Goal: Information Seeking & Learning: Understand process/instructions

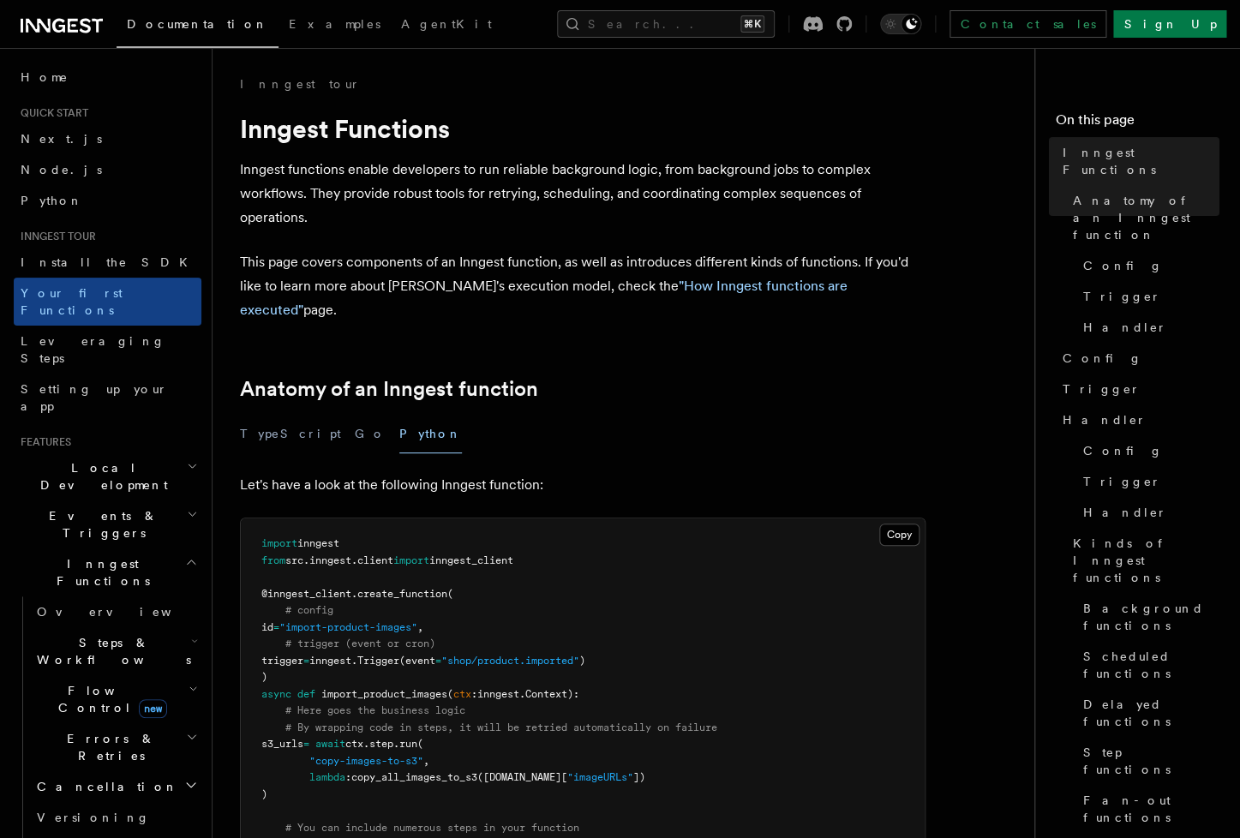
click at [127, 500] on h2 "Events & Triggers" at bounding box center [108, 524] width 188 height 48
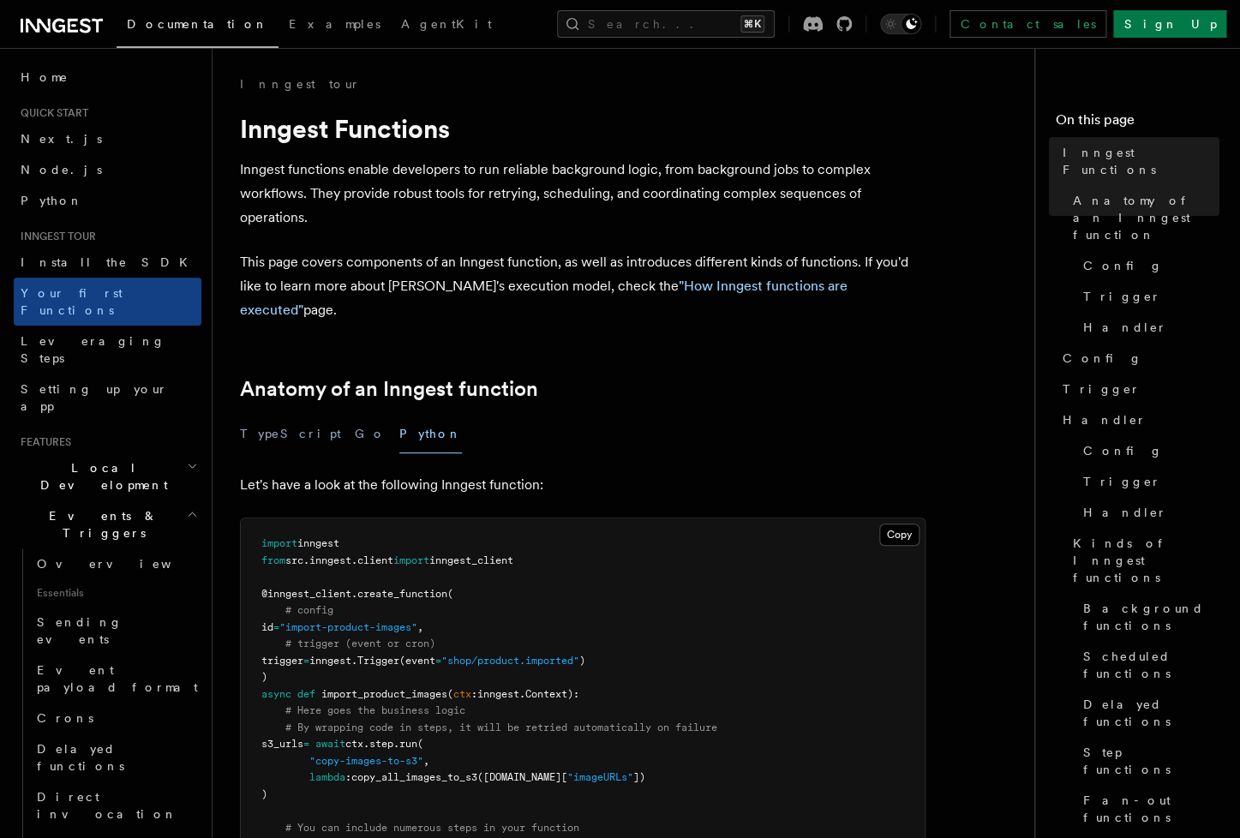
click at [127, 500] on h2 "Events & Triggers" at bounding box center [108, 524] width 188 height 48
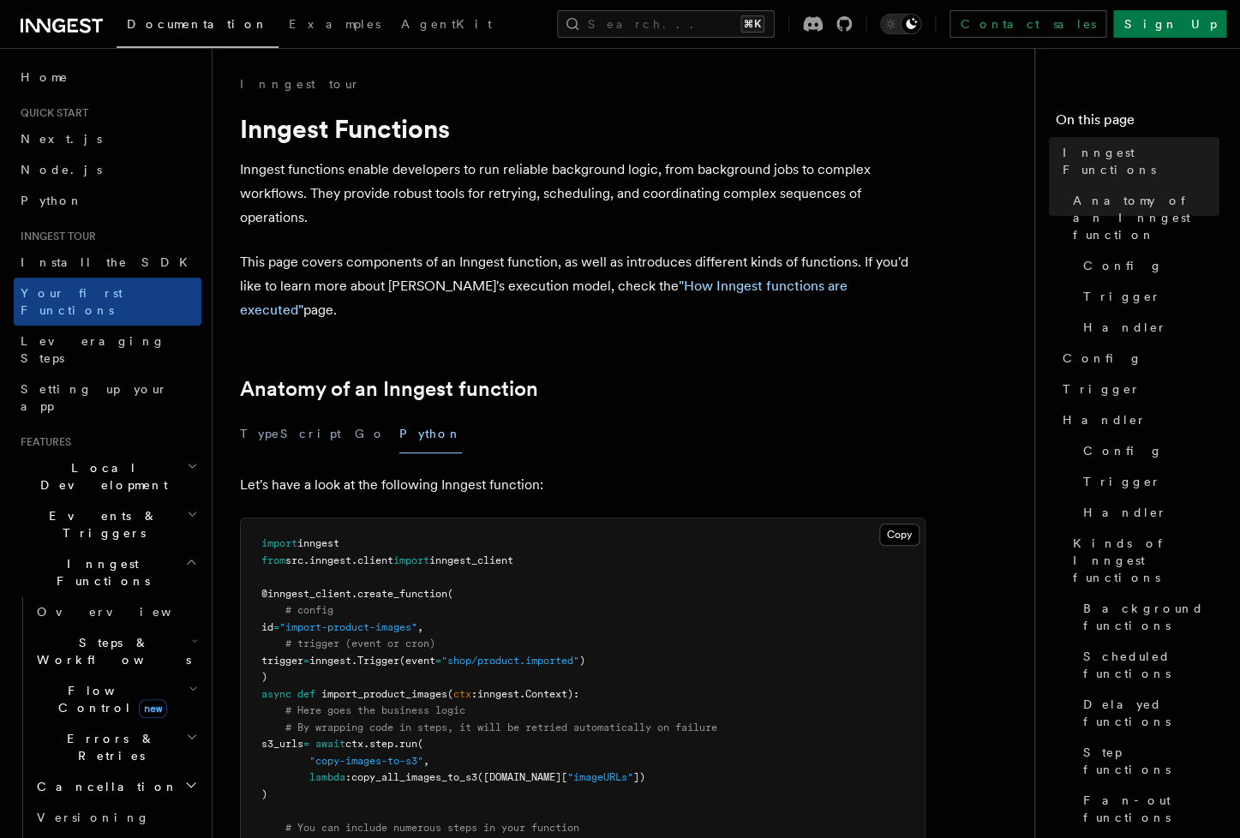
scroll to position [114, 0]
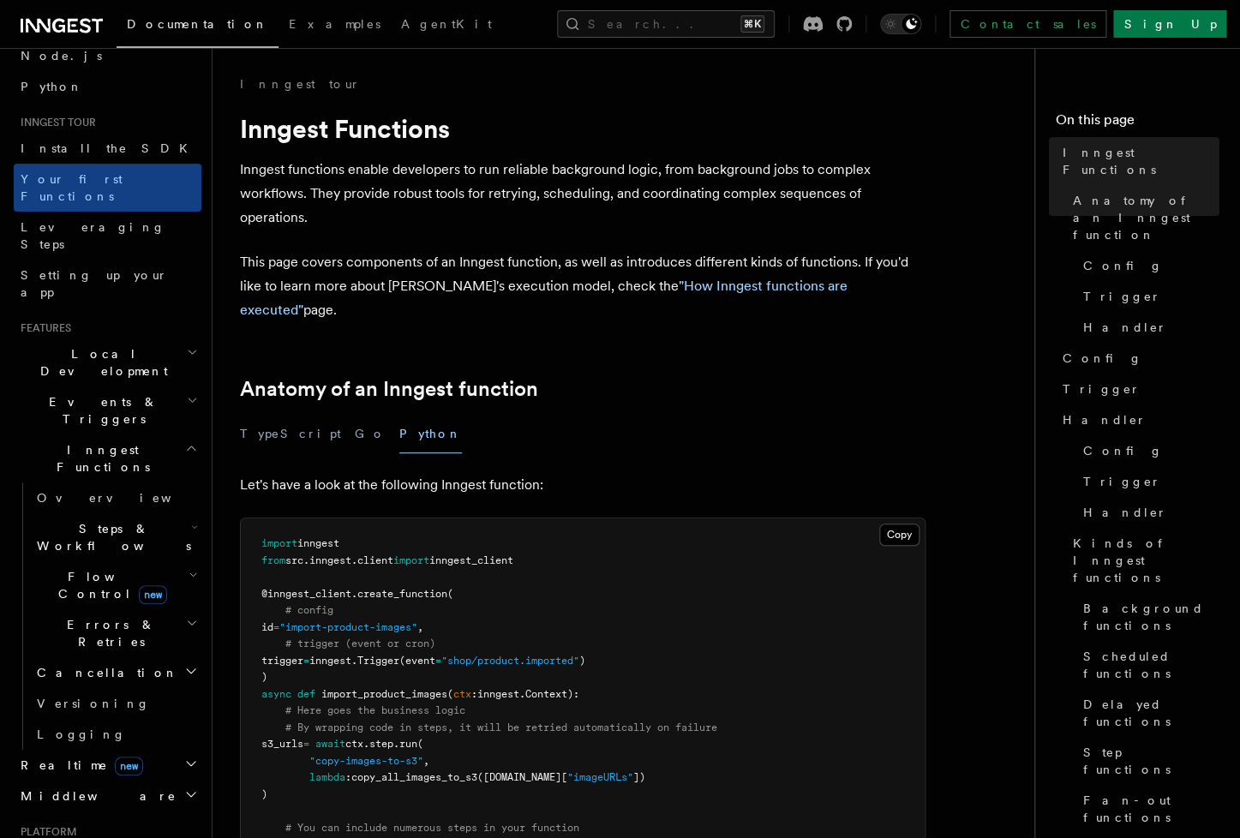
click at [159, 750] on h2 "Realtime new" at bounding box center [108, 765] width 188 height 31
click at [134, 781] on link "Overview" at bounding box center [115, 796] width 171 height 31
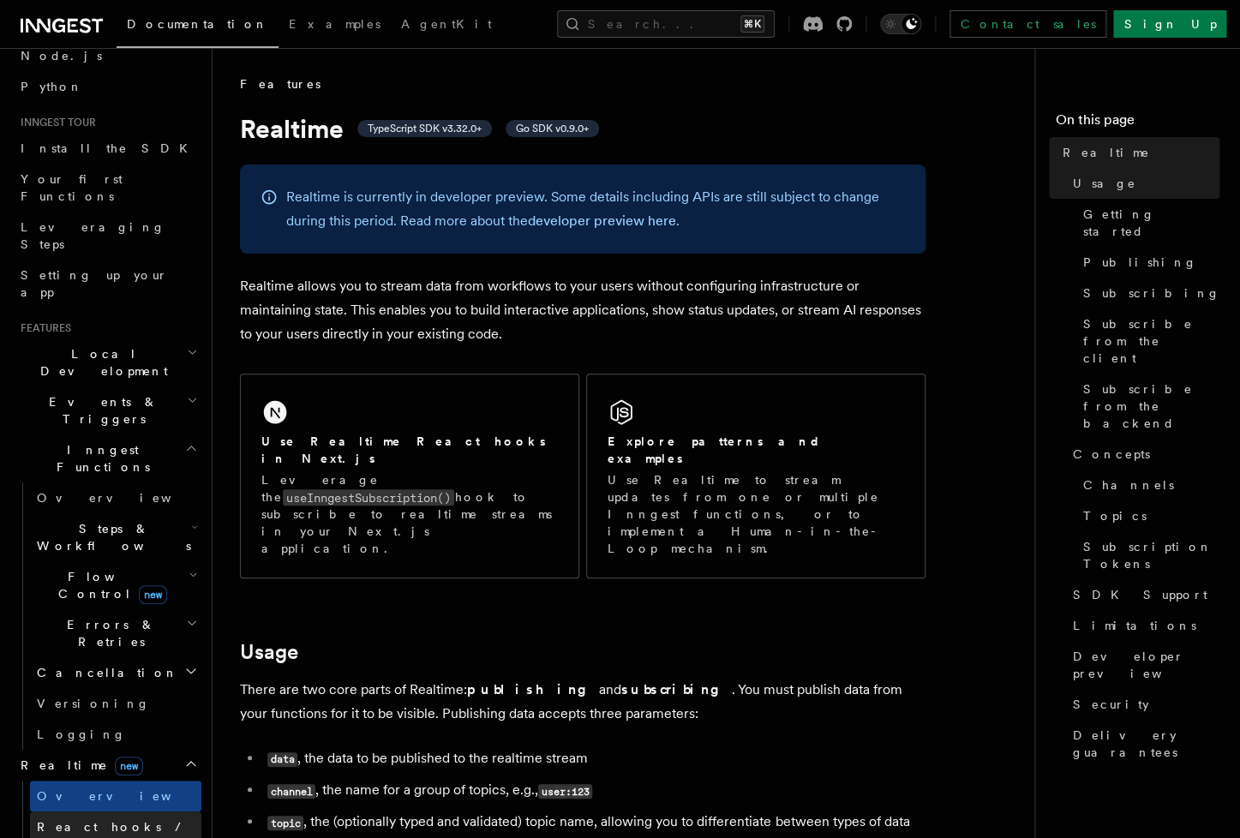
click at [125, 820] on span "React hooks / Next.js" at bounding box center [113, 835] width 152 height 31
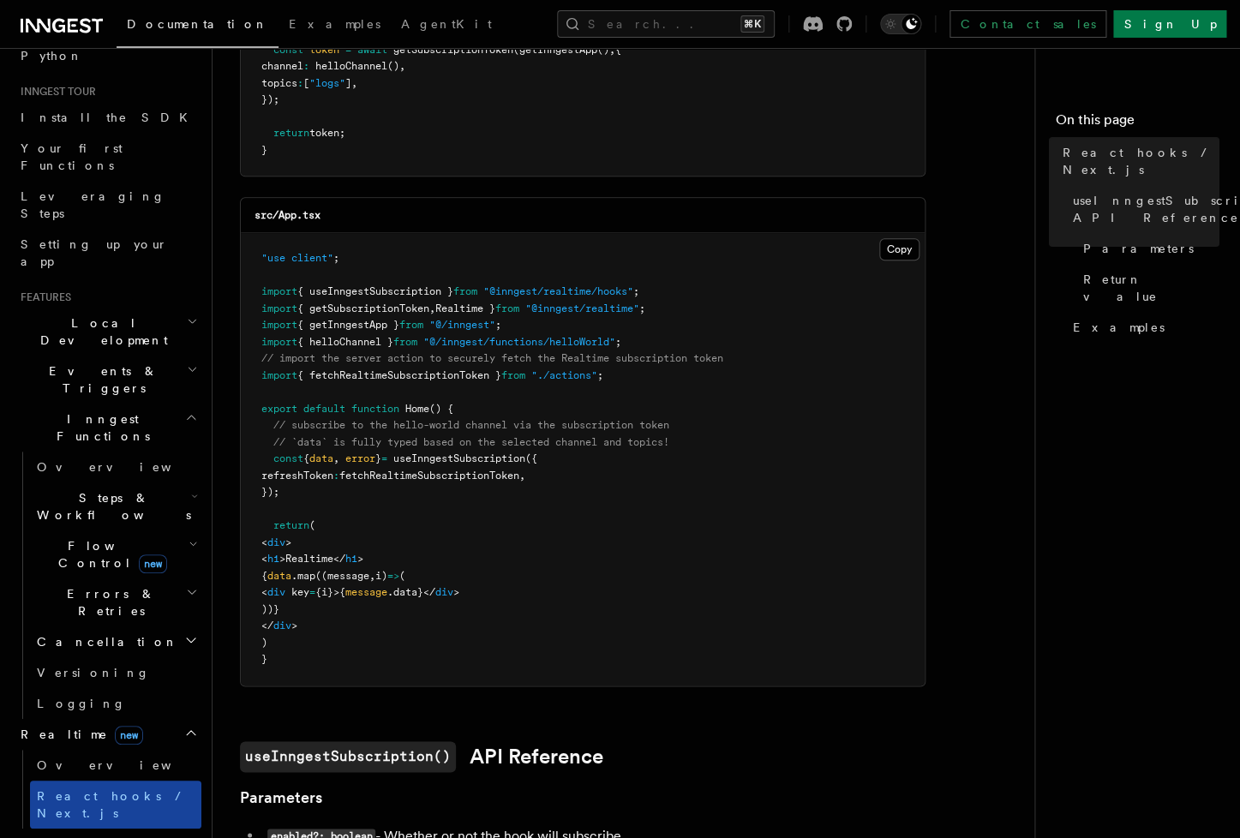
scroll to position [156, 0]
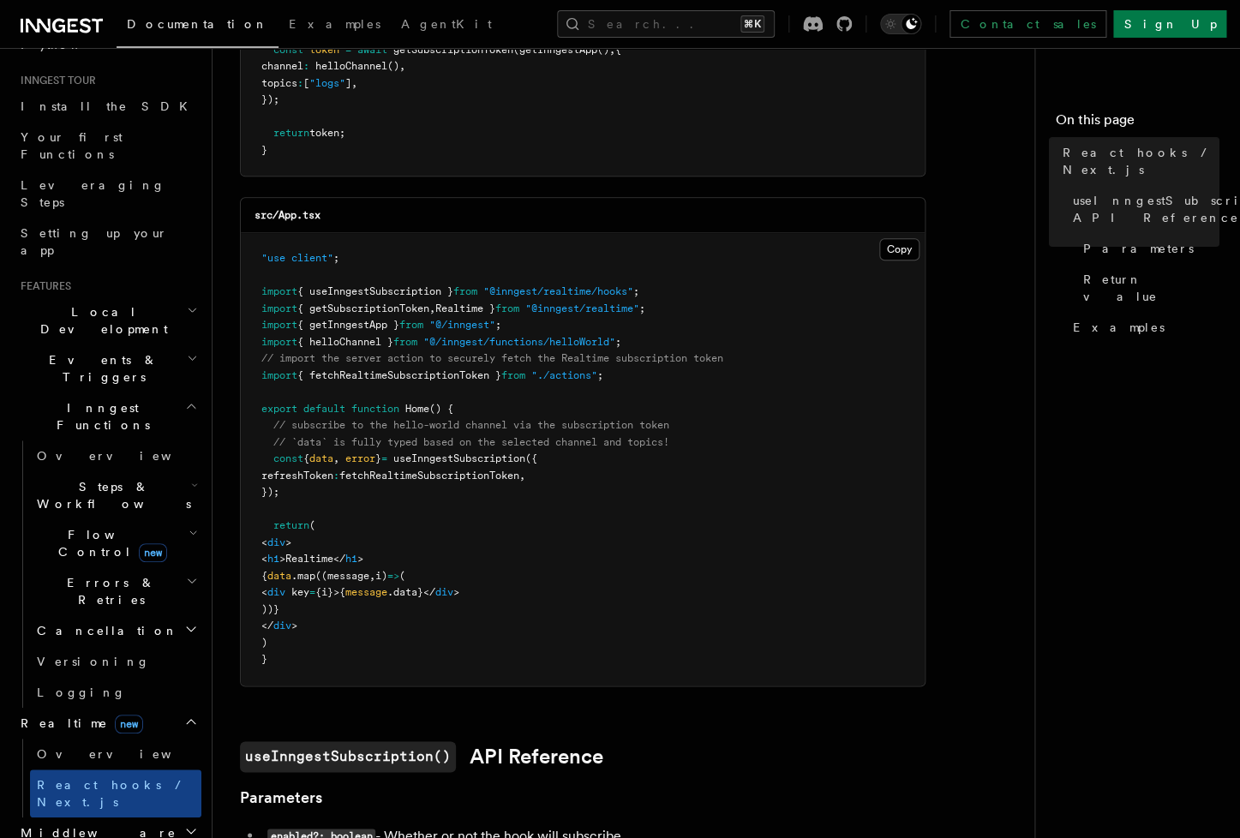
click at [130, 817] on h2 "Middleware" at bounding box center [108, 832] width 188 height 31
click at [90, 526] on span "Flow Control new" at bounding box center [109, 543] width 159 height 34
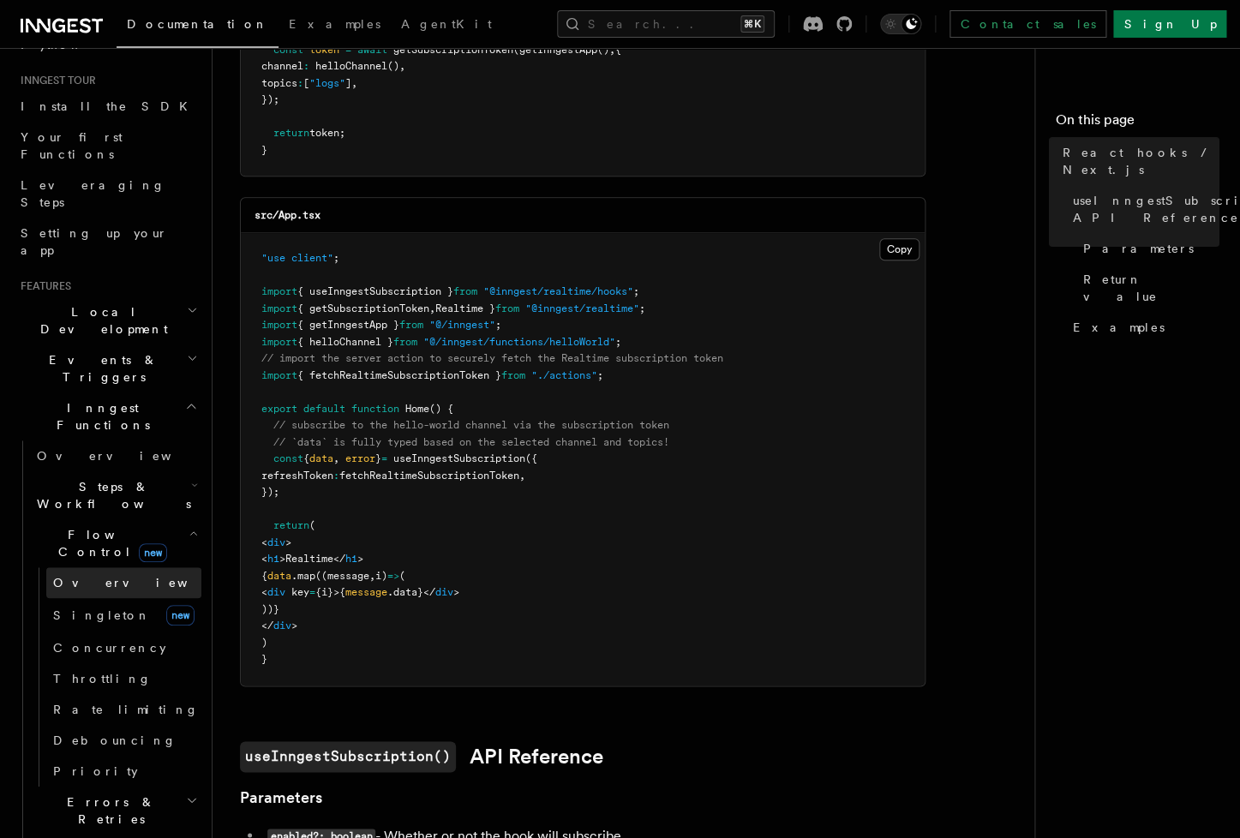
click at [94, 576] on span "Overview" at bounding box center [141, 583] width 177 height 14
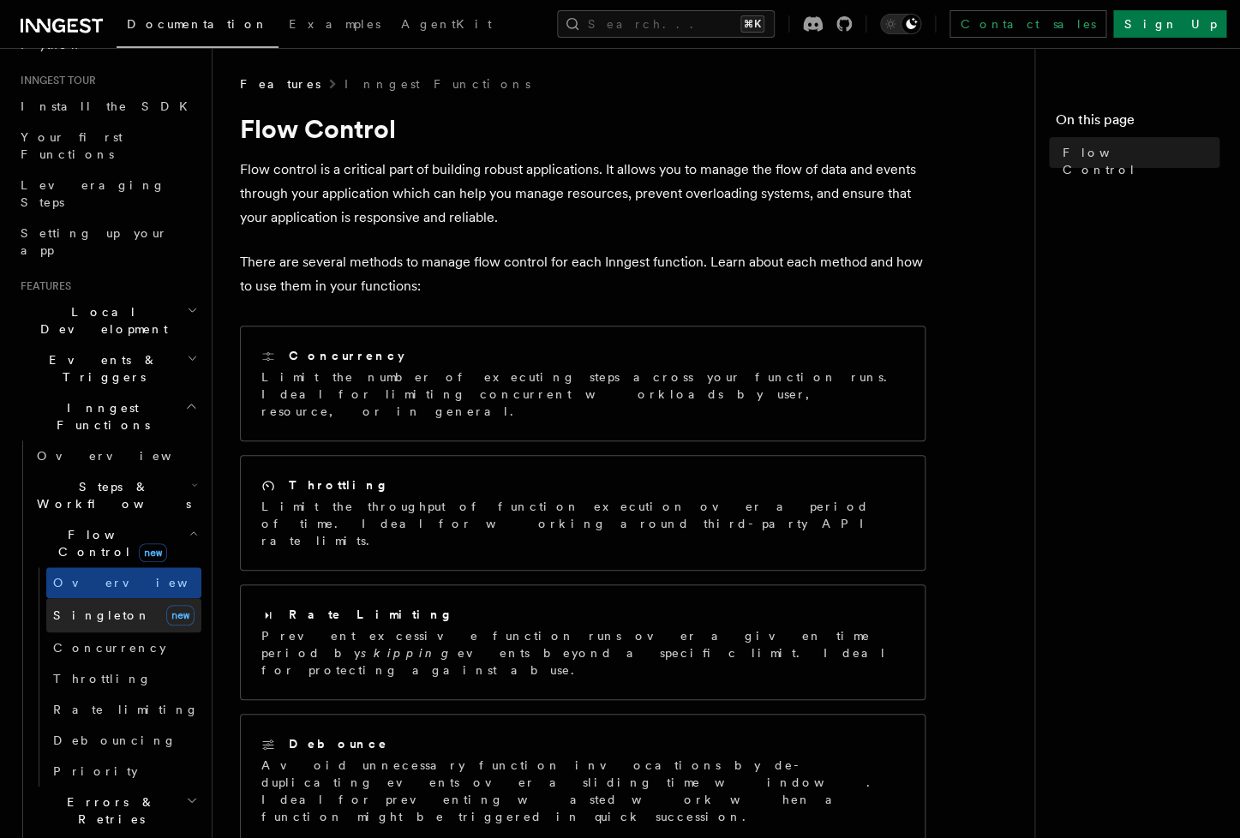
click at [93, 608] on span "Singleton" at bounding box center [102, 615] width 98 height 14
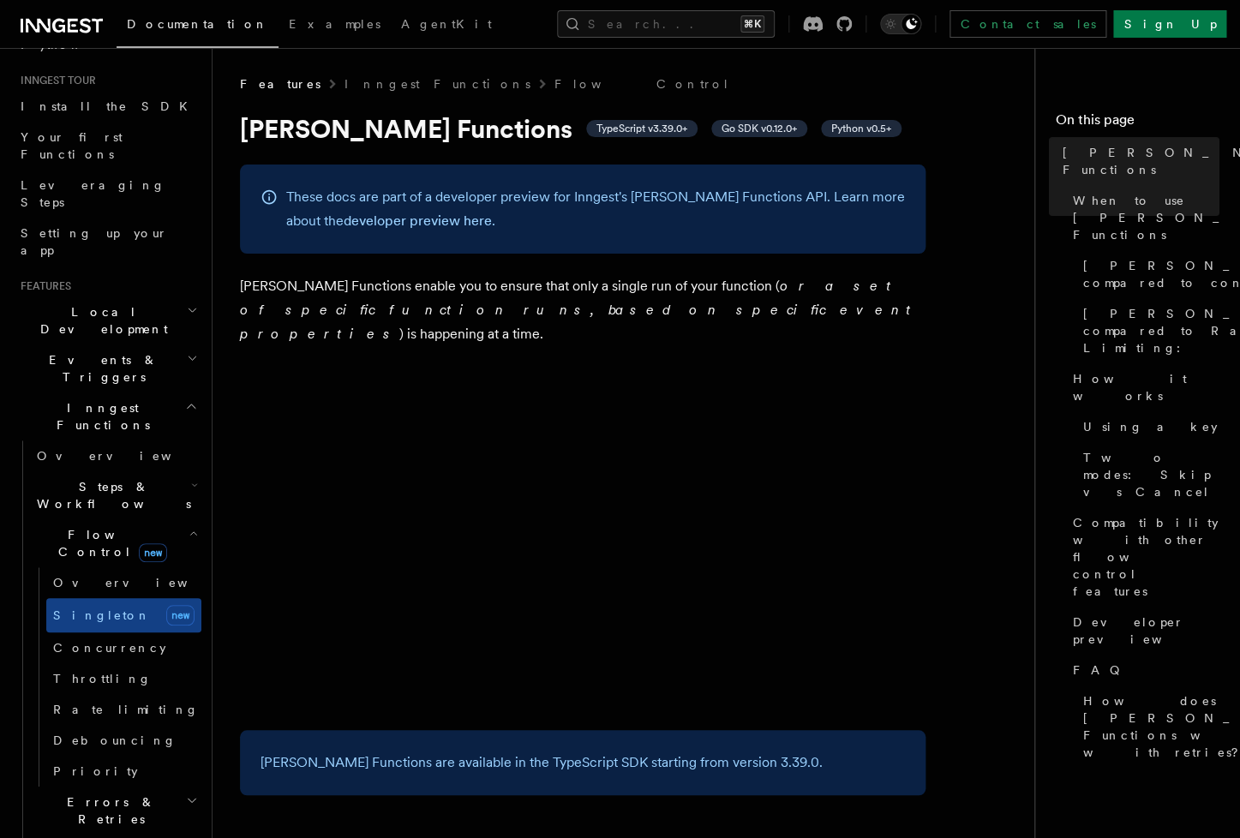
scroll to position [559, 0]
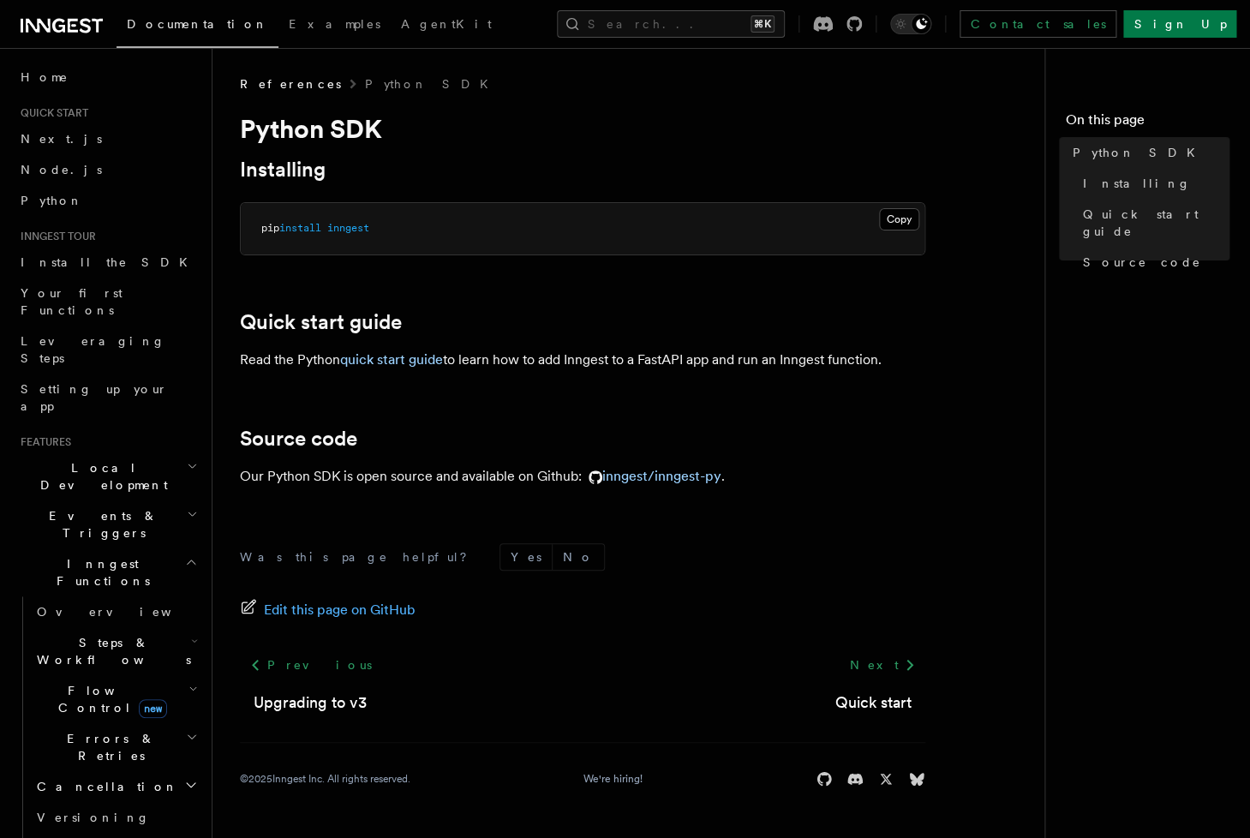
click at [614, 508] on article "References Python SDK Python SDK Installing Copy Copied pip install inngest Qui…" at bounding box center [635, 451] width 791 height 753
click at [692, 480] on link "inngest/inngest-py" at bounding box center [652, 476] width 140 height 16
click at [376, 358] on link "quick start guide" at bounding box center [391, 359] width 103 height 16
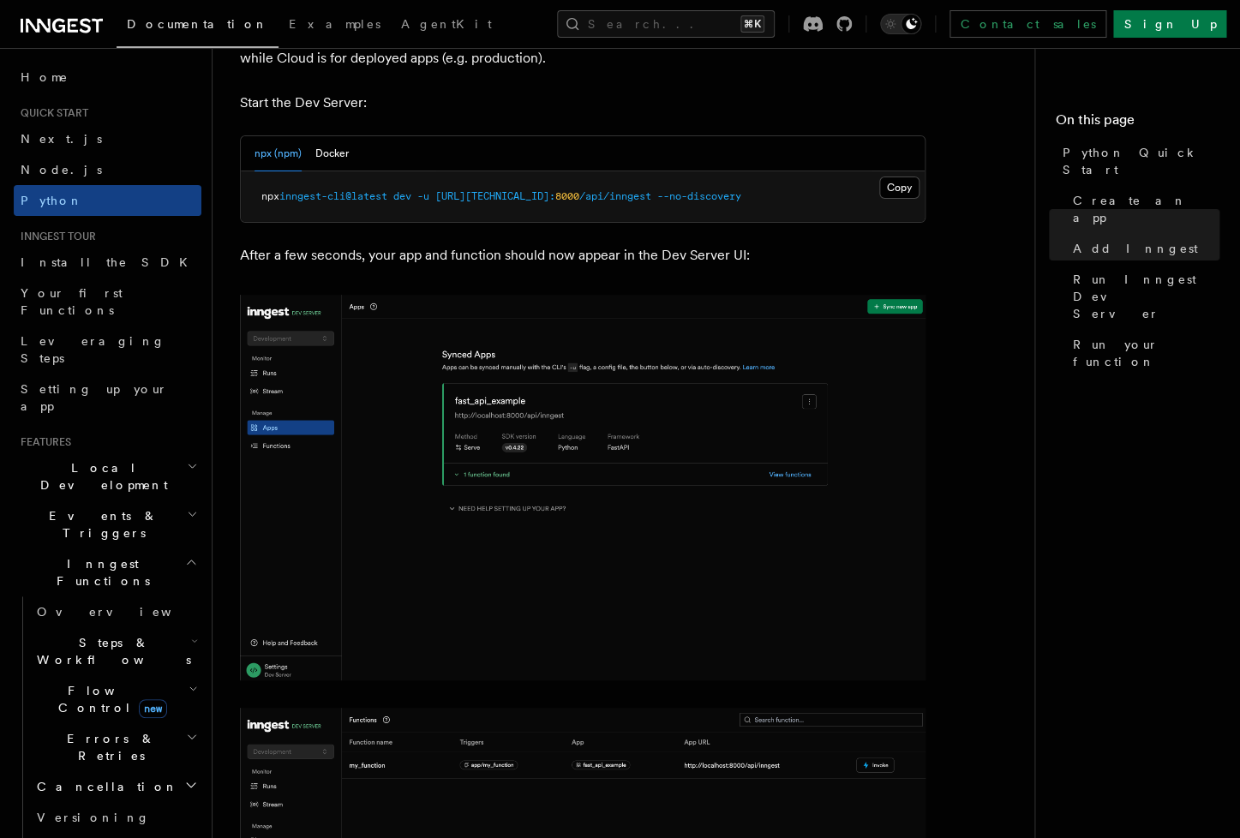
scroll to position [2302, 0]
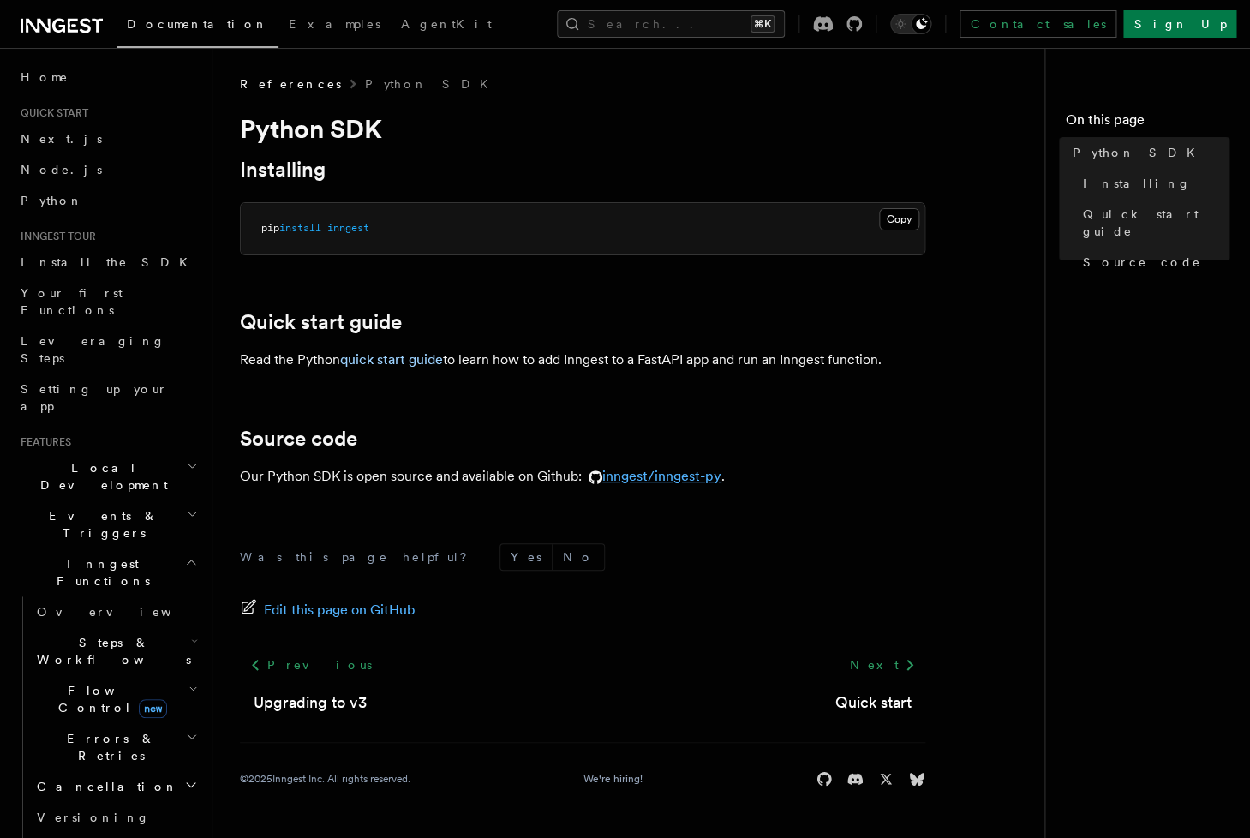
click at [712, 482] on link "inngest/inngest-py" at bounding box center [652, 476] width 140 height 16
click at [638, 476] on link "inngest/inngest-py" at bounding box center [652, 476] width 140 height 16
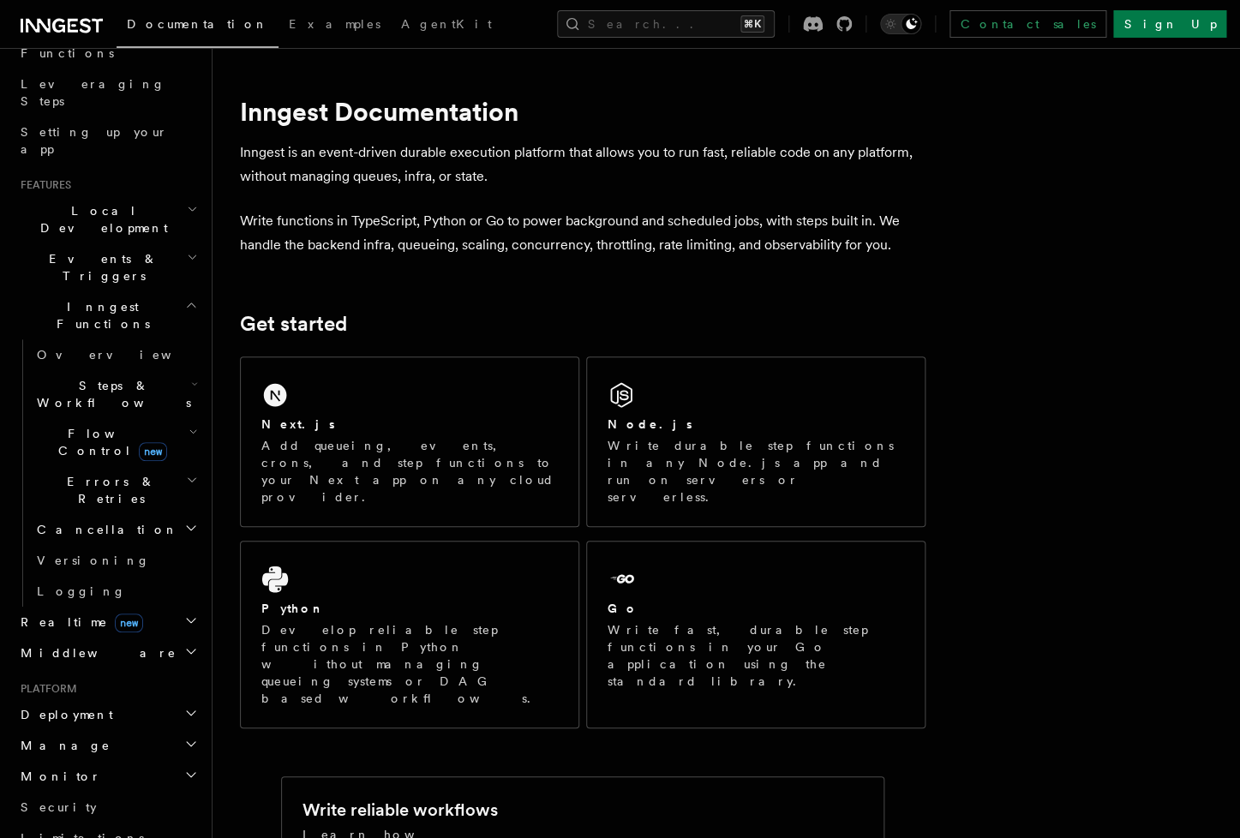
scroll to position [169, 0]
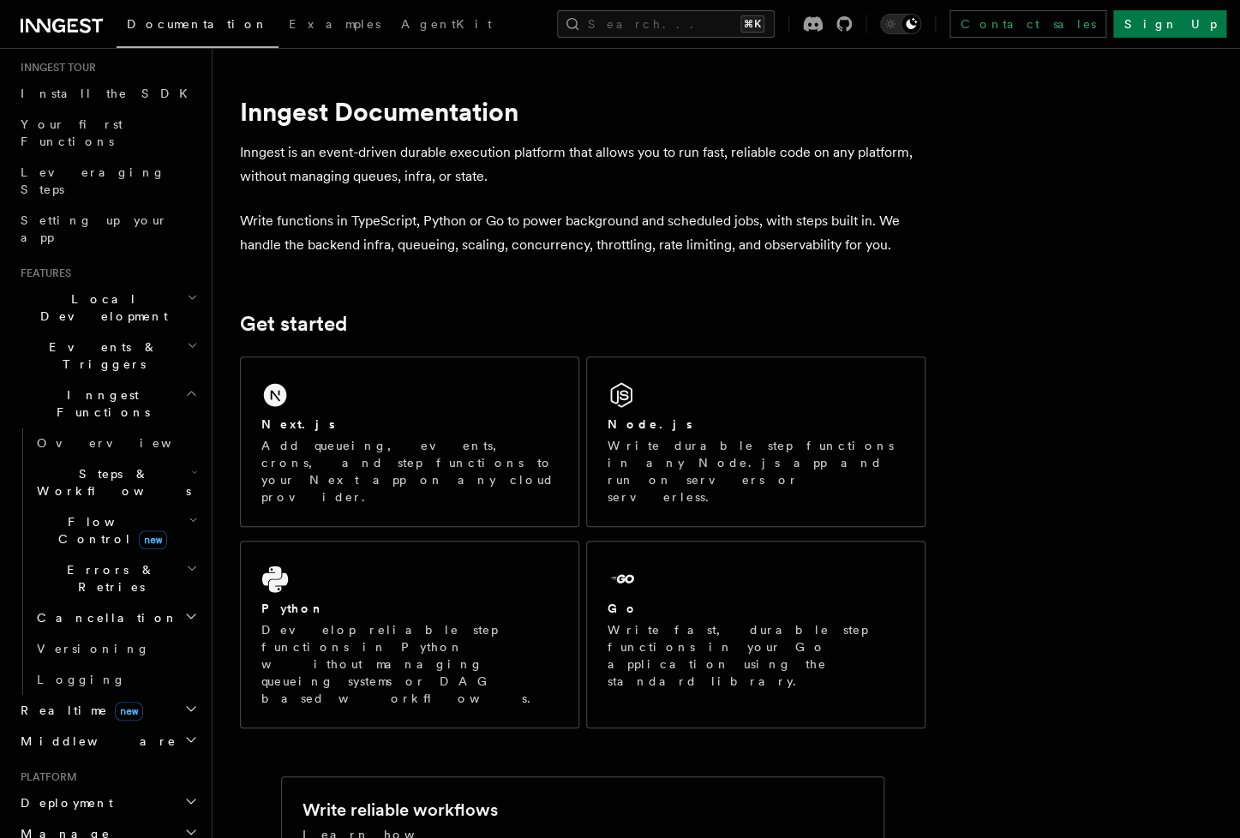
click at [123, 465] on span "Steps & Workflows" at bounding box center [110, 482] width 161 height 34
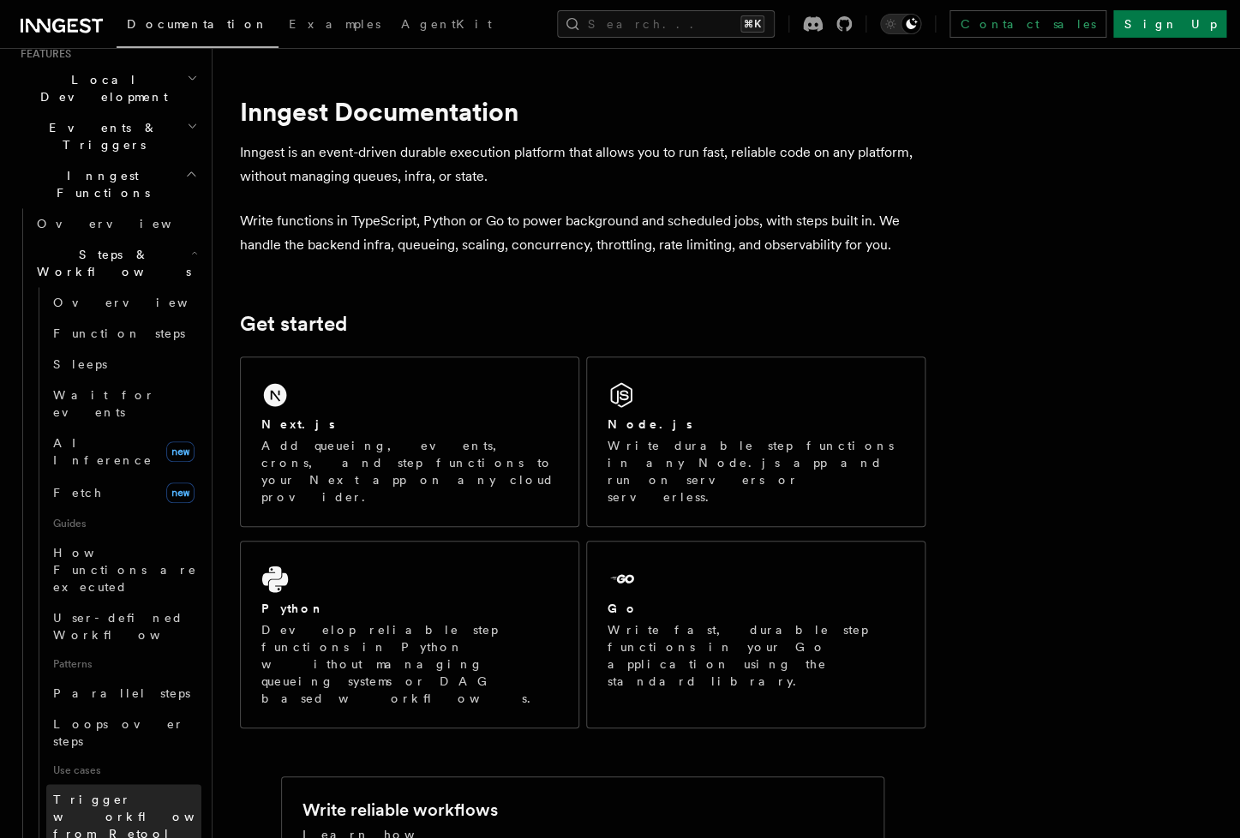
scroll to position [476, 0]
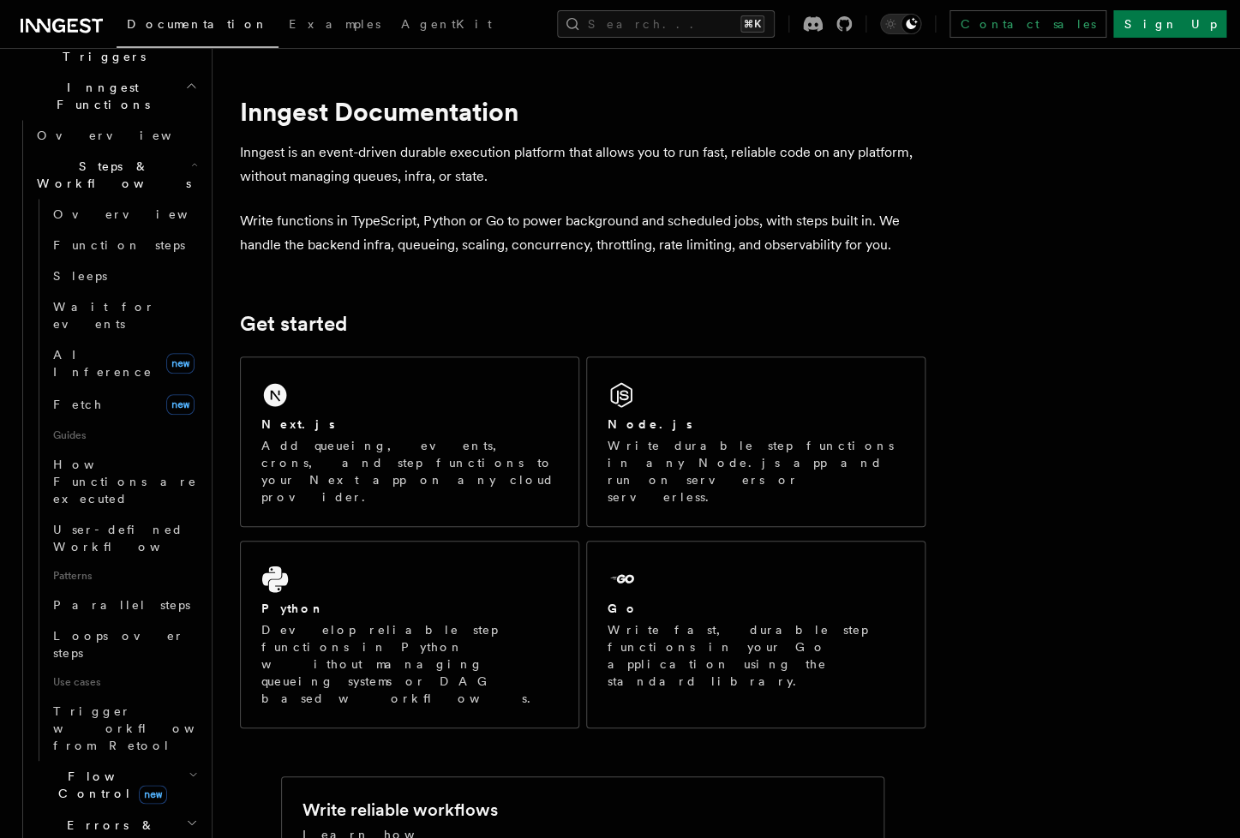
click at [189, 809] on h2 "Errors & Retries" at bounding box center [115, 833] width 171 height 48
click at [190, 761] on h2 "Flow Control new" at bounding box center [115, 785] width 171 height 48
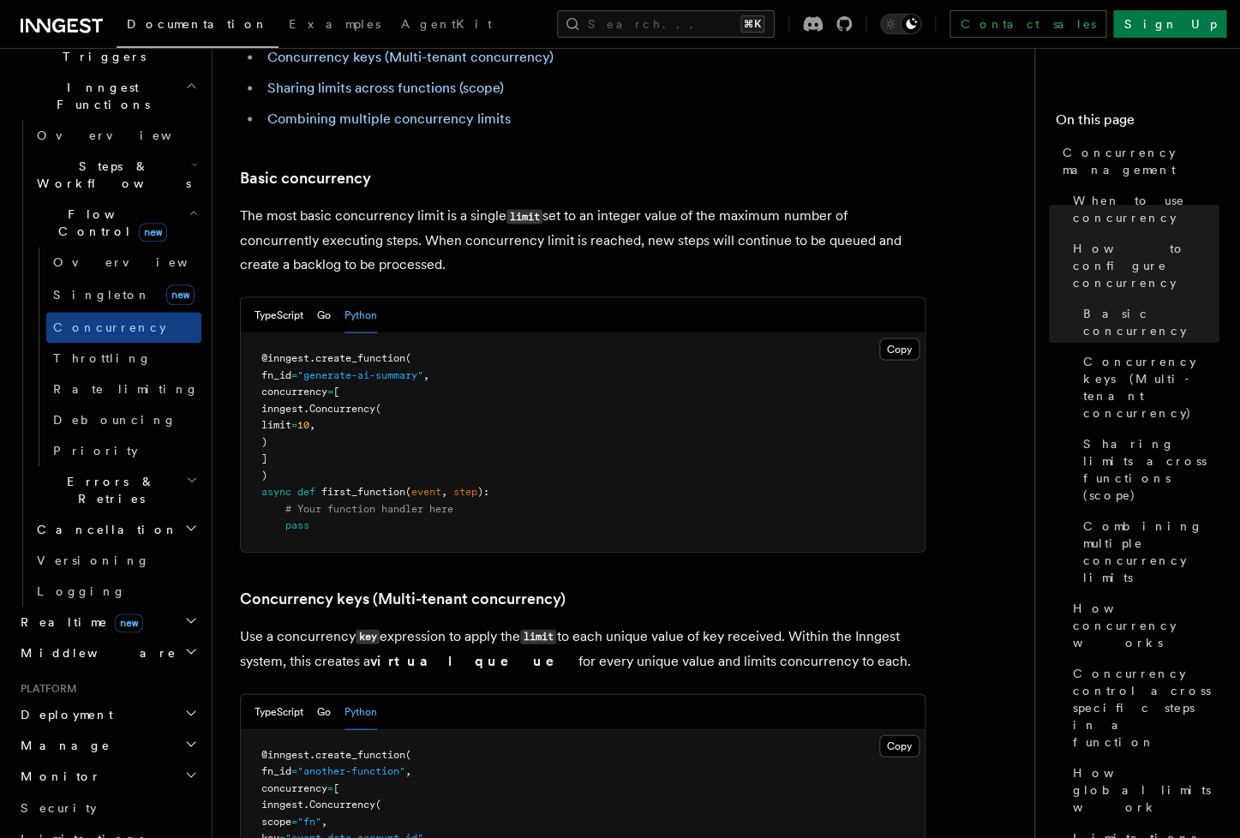
scroll to position [1244, 0]
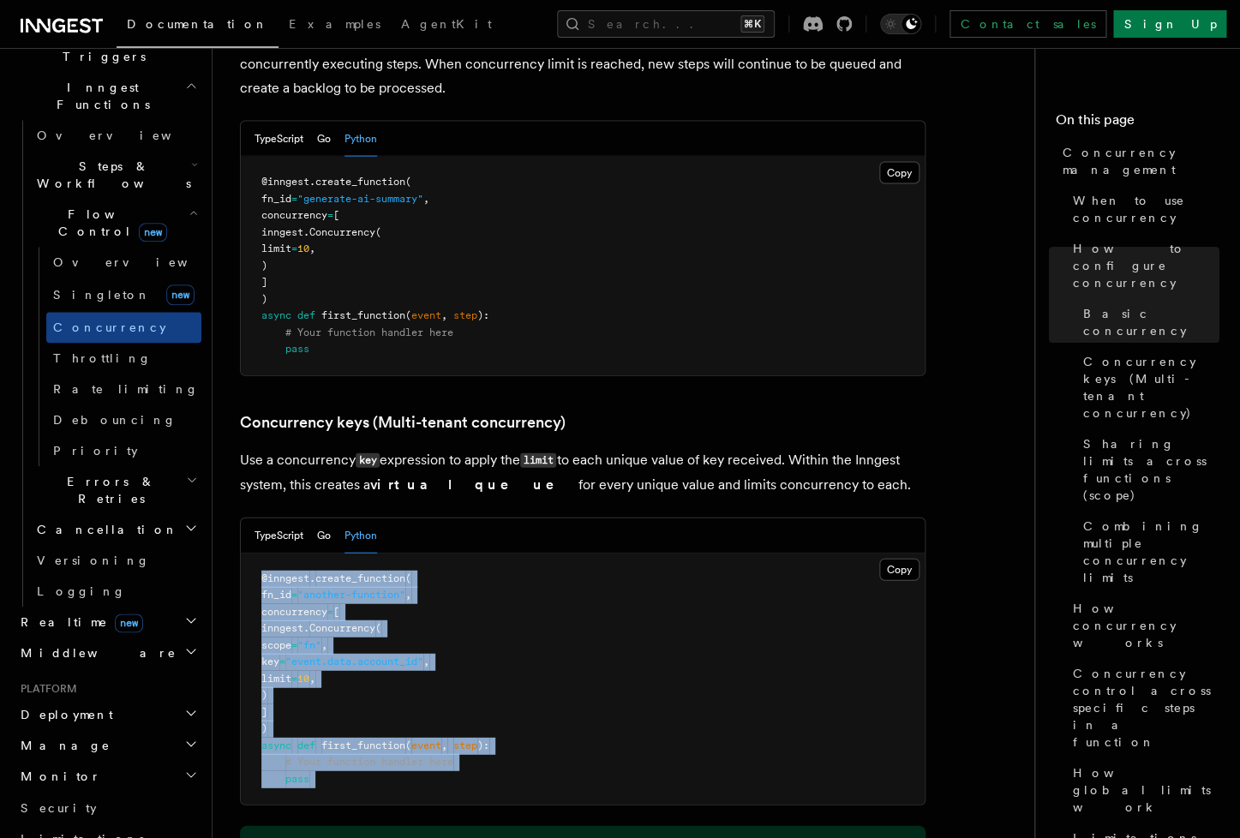
drag, startPoint x: 378, startPoint y: 728, endPoint x: 217, endPoint y: 506, distance: 274.2
click at [241, 554] on pre "@inngest . create_function ( fn_id = "another-function" , concurrency = [ innge…" at bounding box center [583, 680] width 684 height 252
copy code "@inngest . create_function ( fn_id = "another-function" , concurrency = [ innge…"
click at [113, 413] on span "Debouncing" at bounding box center [114, 420] width 123 height 14
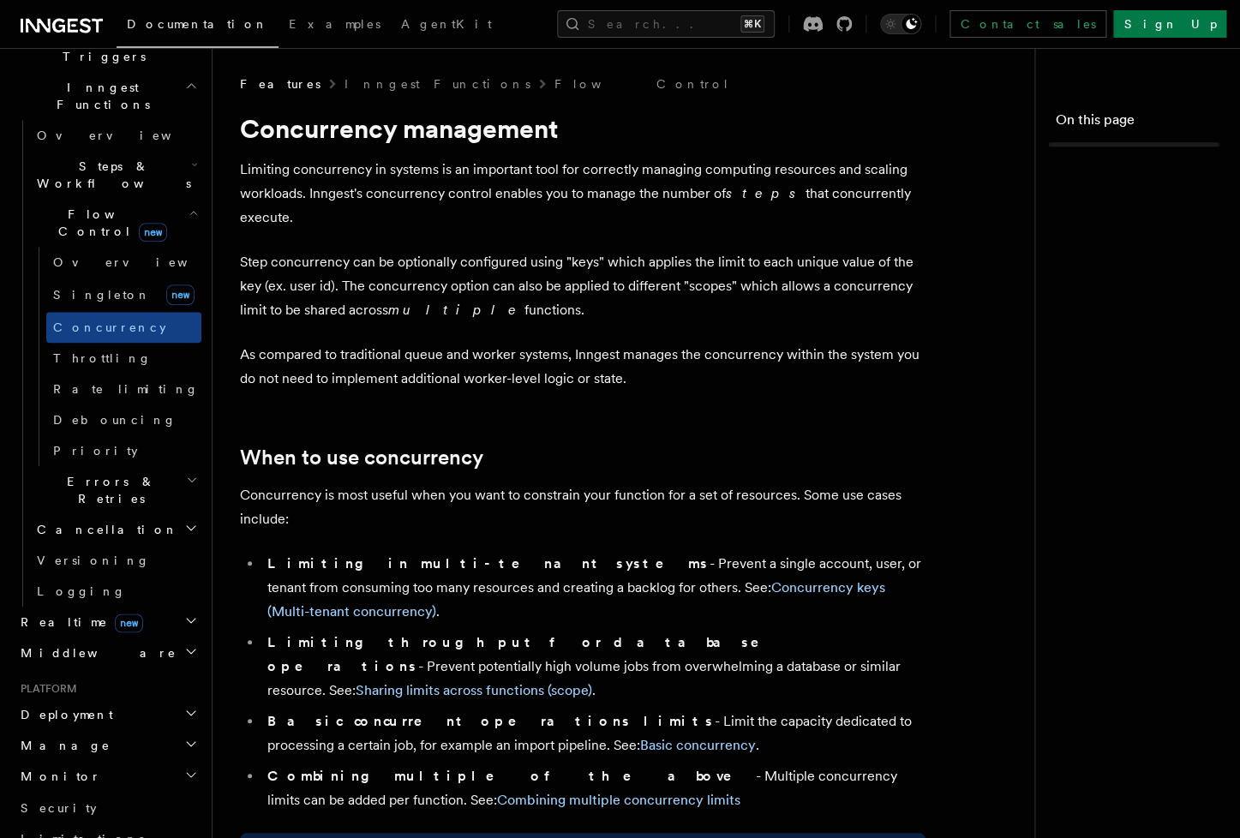
scroll to position [1244, 0]
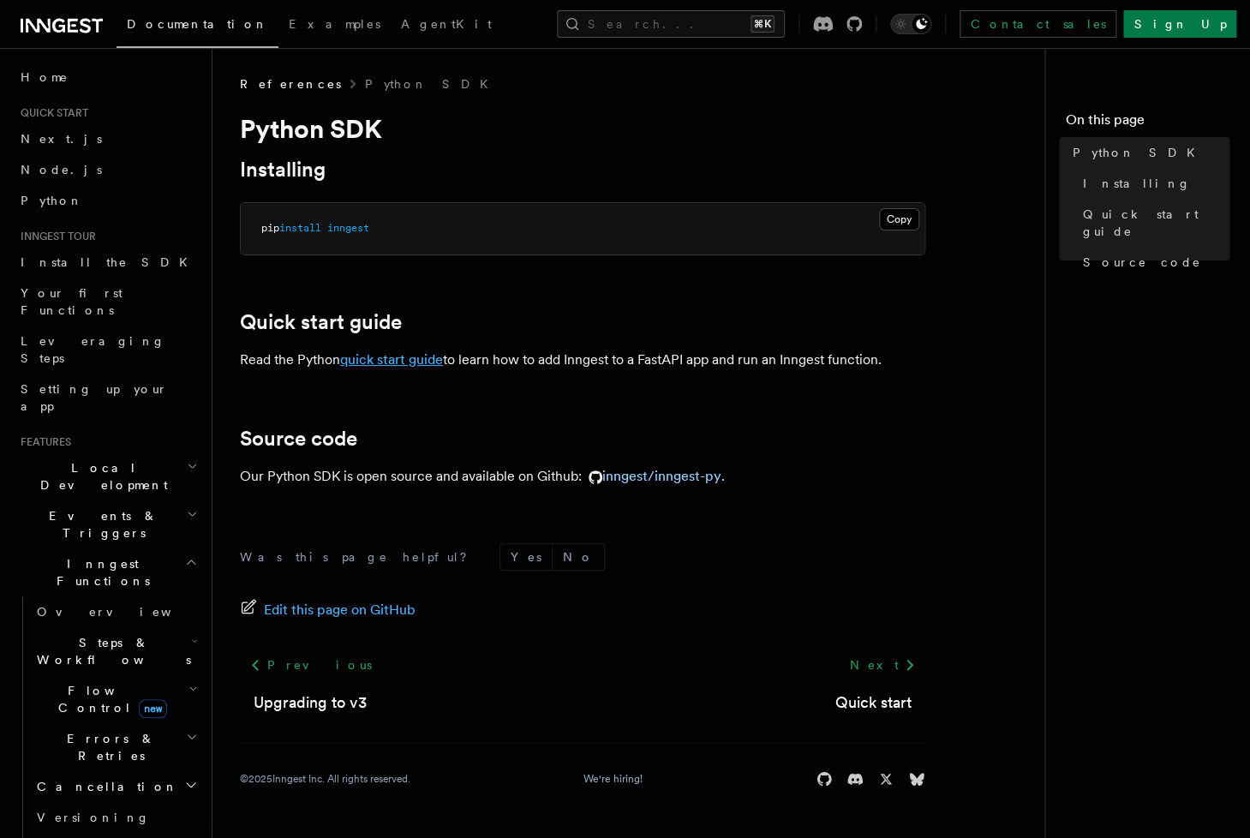
click at [443, 362] on link "quick start guide" at bounding box center [391, 359] width 103 height 16
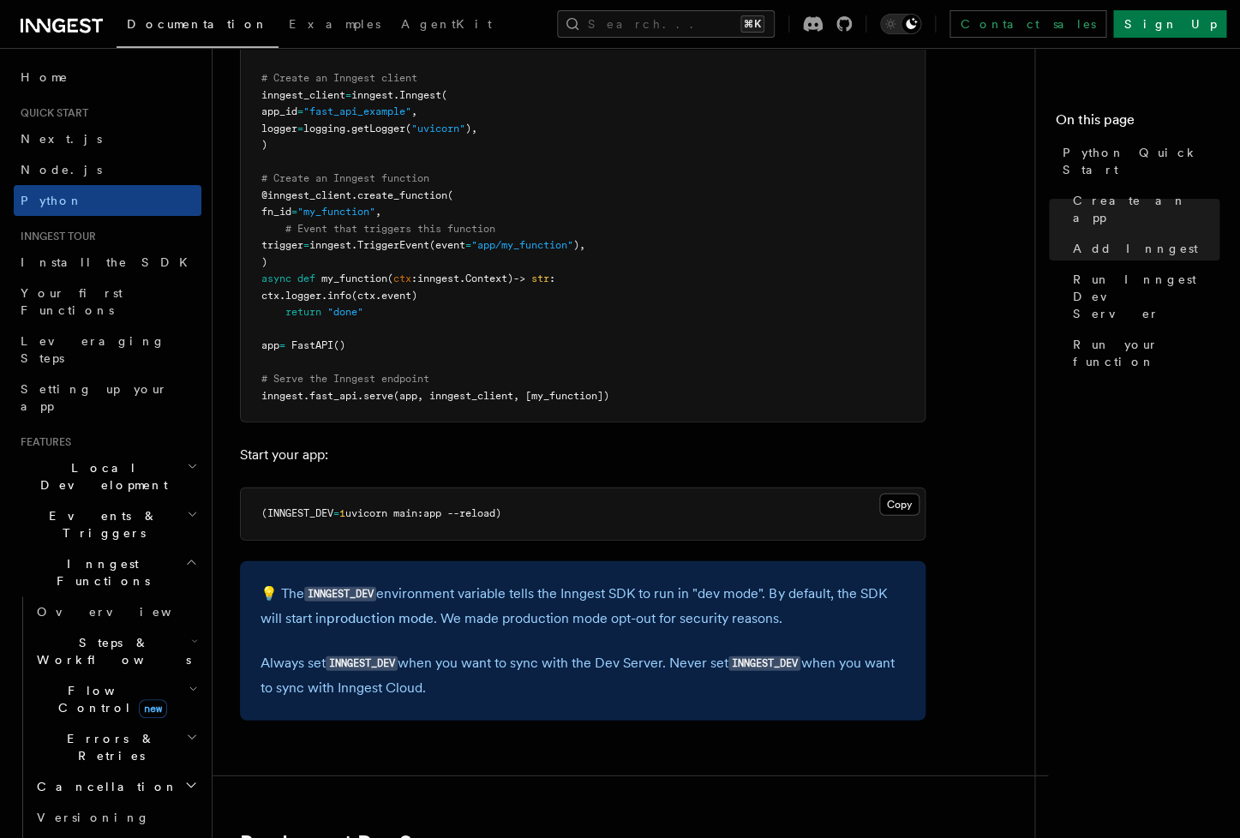
scroll to position [1864, 0]
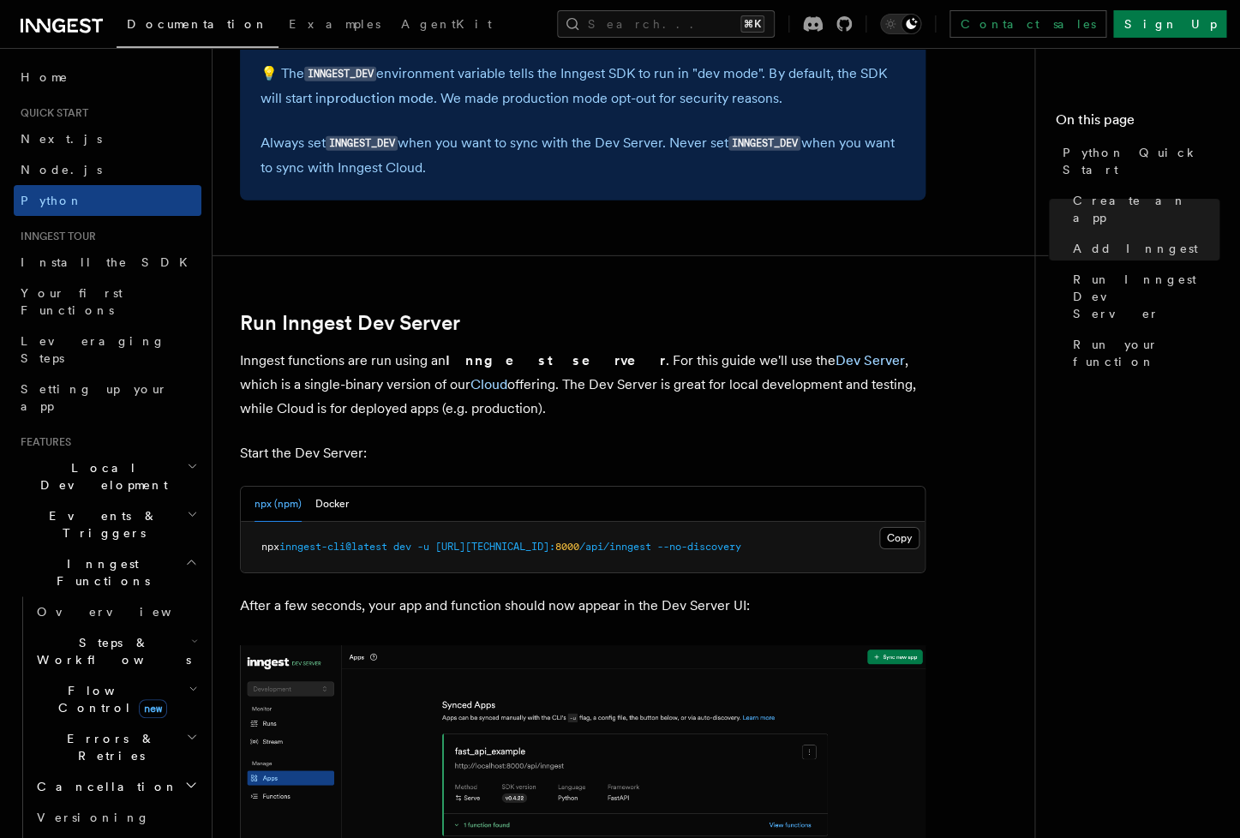
click at [584, 549] on span "/api/inngest" at bounding box center [615, 547] width 72 height 12
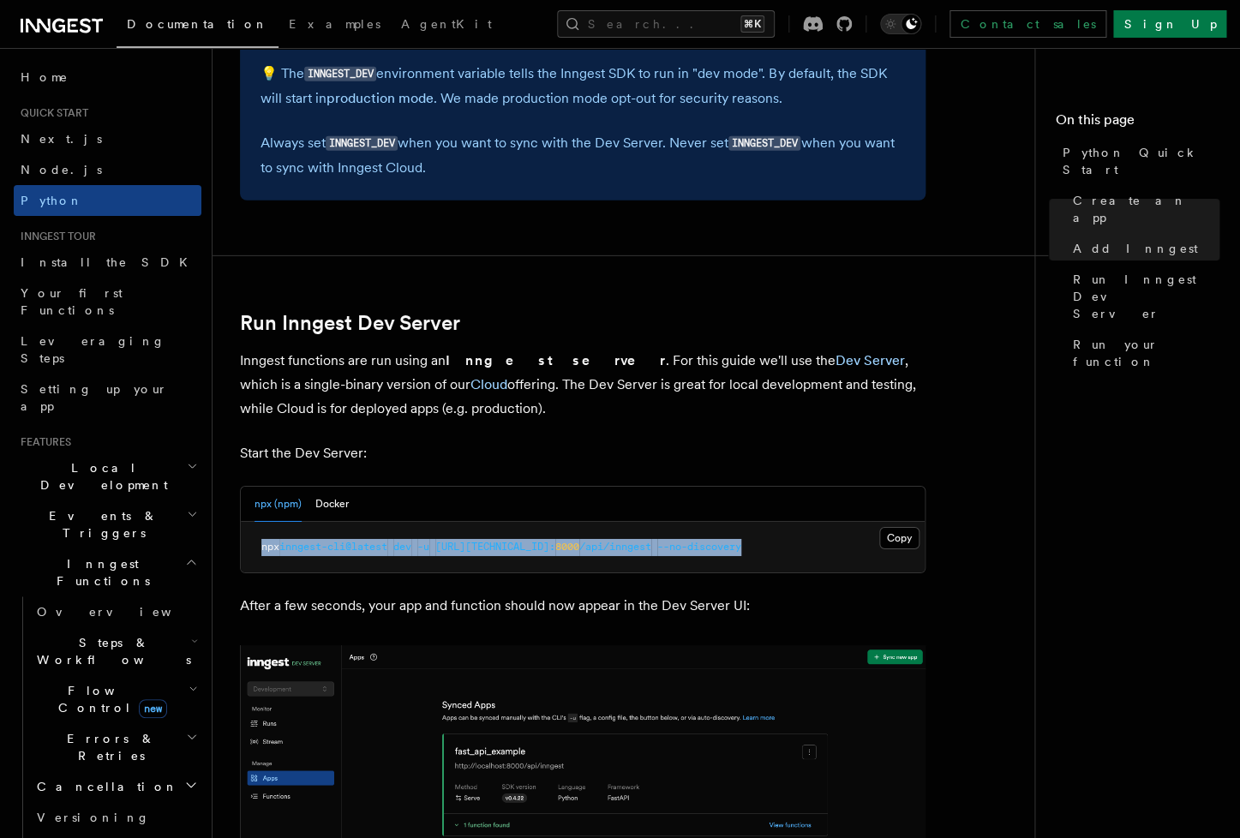
click at [584, 549] on span "/api/inngest" at bounding box center [615, 547] width 72 height 12
copy span "npx inngest-cli@latest dev -u http://127.0.0.1: 8000 /api/inngest --no-discovery"
click at [895, 535] on button "Copy Copied" at bounding box center [899, 538] width 40 height 22
